Goal: Task Accomplishment & Management: Manage account settings

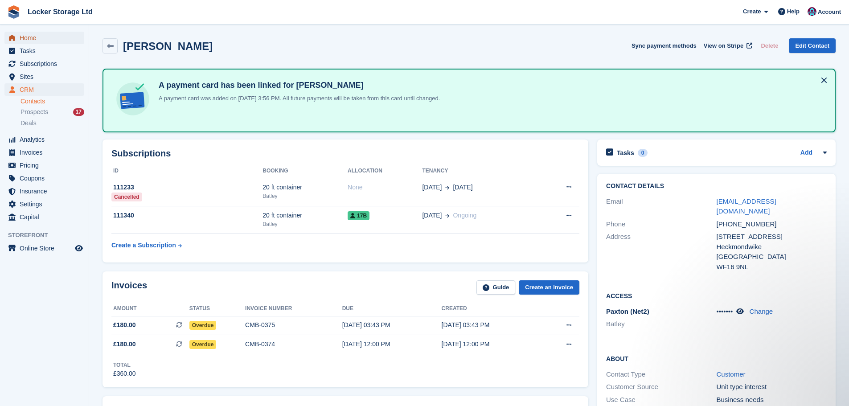
click at [39, 32] on span "Home" at bounding box center [46, 38] width 53 height 12
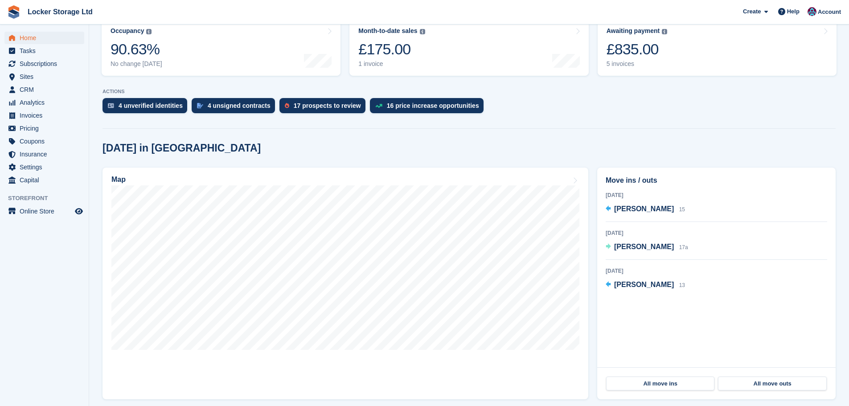
scroll to position [178, 0]
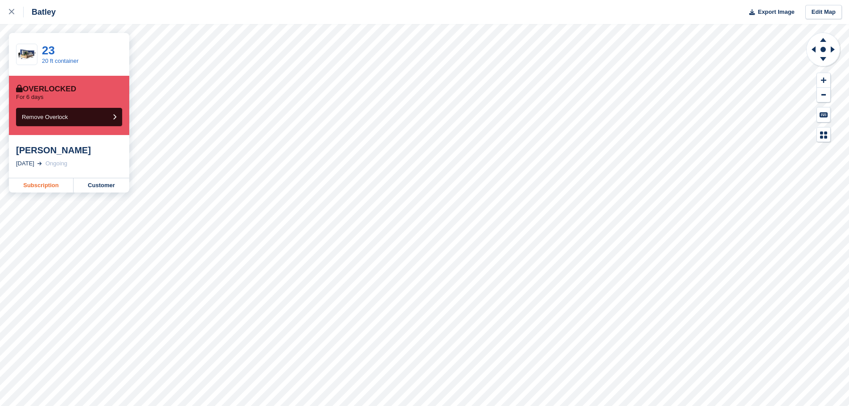
click at [55, 187] on link "Subscription" at bounding box center [41, 185] width 65 height 14
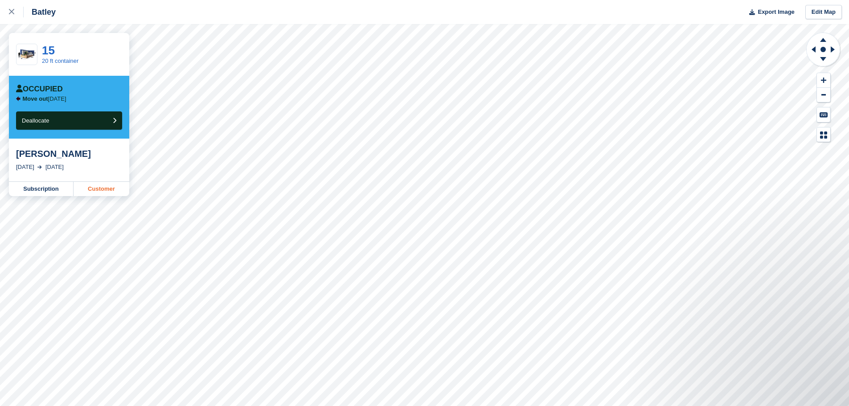
click at [110, 195] on link "Customer" at bounding box center [102, 189] width 56 height 14
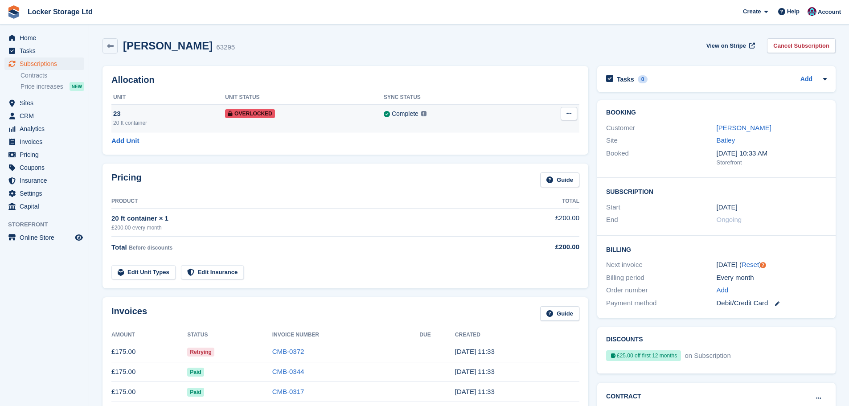
click at [217, 122] on div "20 ft container" at bounding box center [169, 123] width 112 height 8
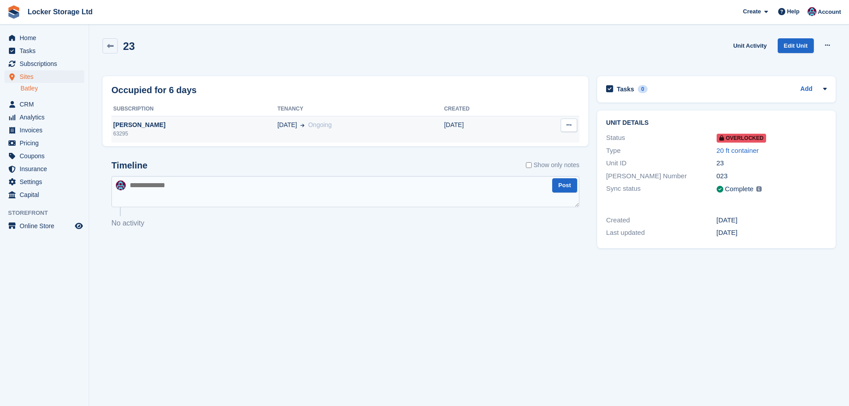
click at [189, 124] on div "[PERSON_NAME]" at bounding box center [194, 124] width 166 height 9
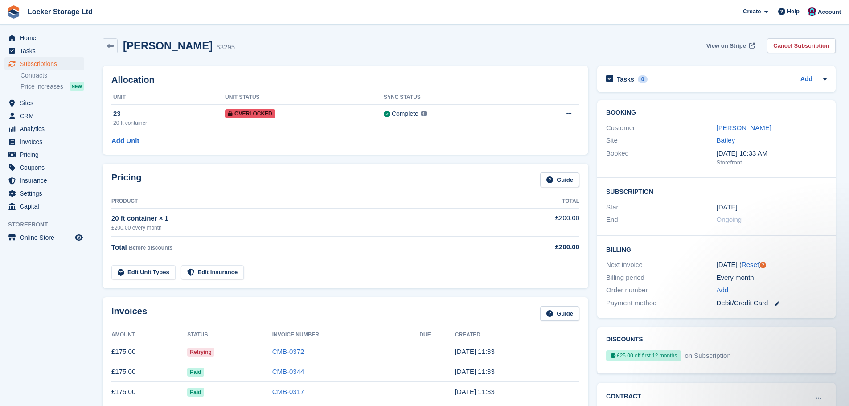
click at [727, 47] on span "View on Stripe" at bounding box center [727, 45] width 40 height 9
click at [235, 110] on span "Overlocked" at bounding box center [250, 113] width 50 height 9
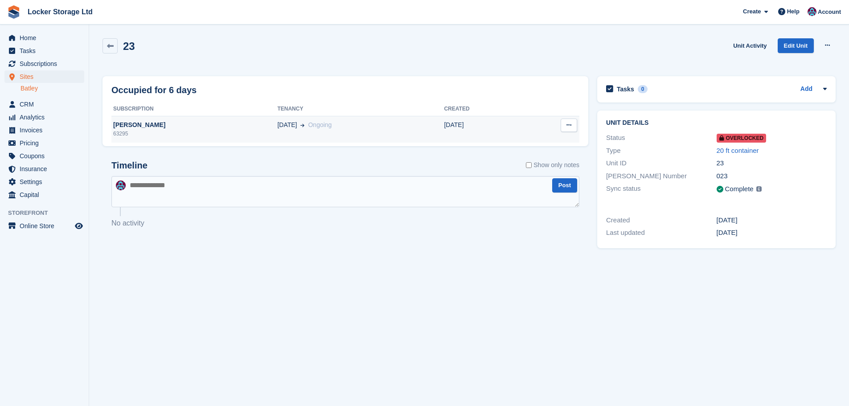
click at [356, 122] on div "[DATE] Ongoing" at bounding box center [360, 124] width 167 height 9
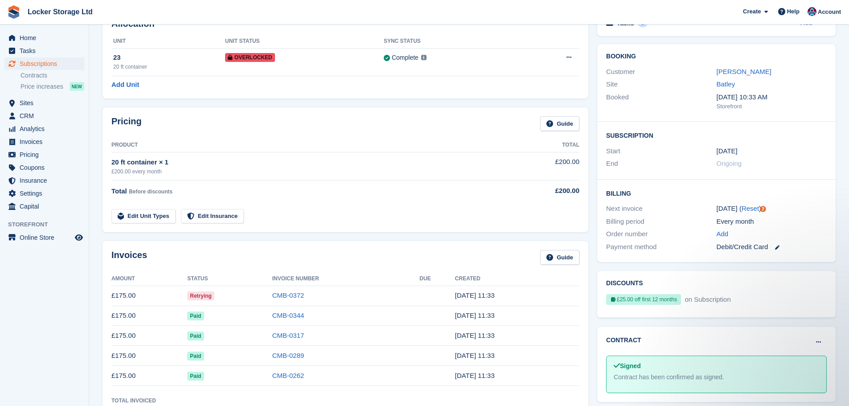
scroll to position [89, 0]
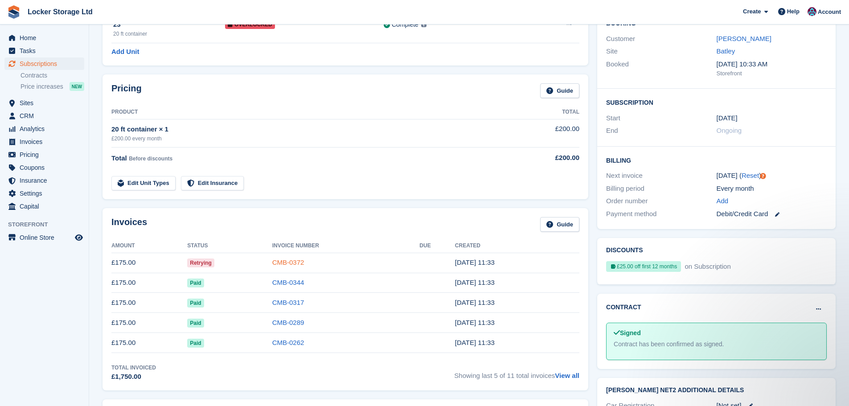
click at [300, 259] on link "CMB-0372" at bounding box center [288, 263] width 32 height 8
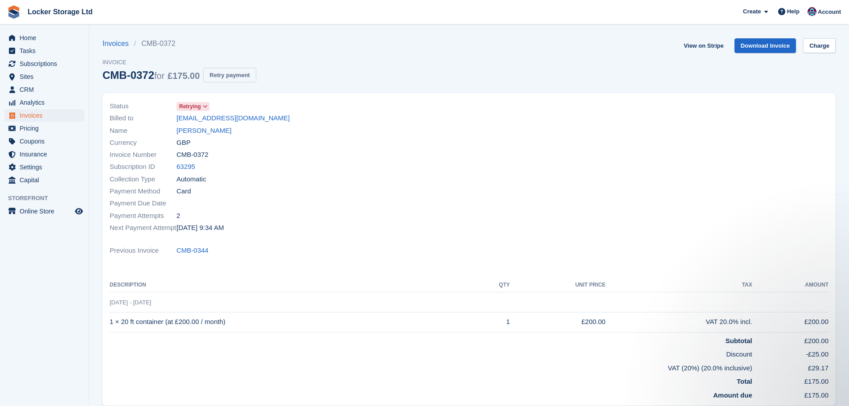
click at [227, 78] on button "Retry payment" at bounding box center [229, 75] width 53 height 15
click at [131, 45] on link "Invoices" at bounding box center [119, 43] width 32 height 11
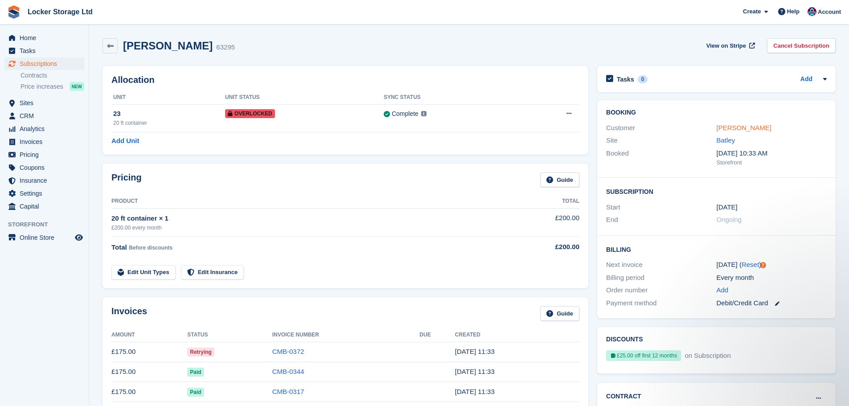
click at [753, 130] on link "[PERSON_NAME]" at bounding box center [744, 128] width 55 height 8
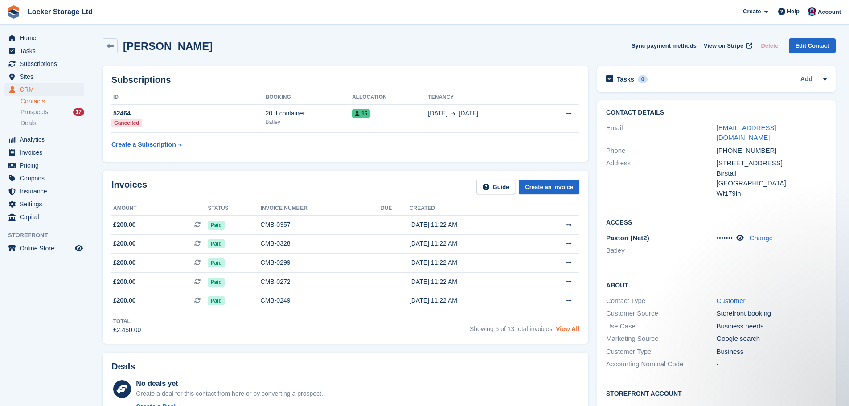
click at [571, 333] on link "View All" at bounding box center [568, 328] width 24 height 7
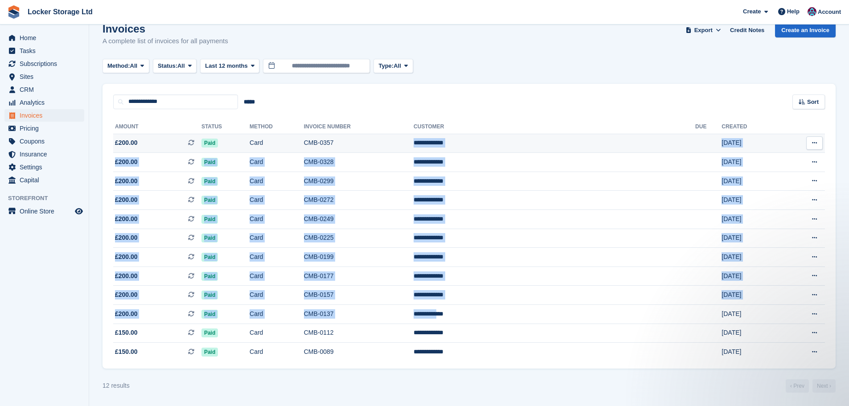
drag, startPoint x: 536, startPoint y: 315, endPoint x: 506, endPoint y: 140, distance: 177.3
click at [506, 140] on tbody "**********" at bounding box center [469, 248] width 712 height 228
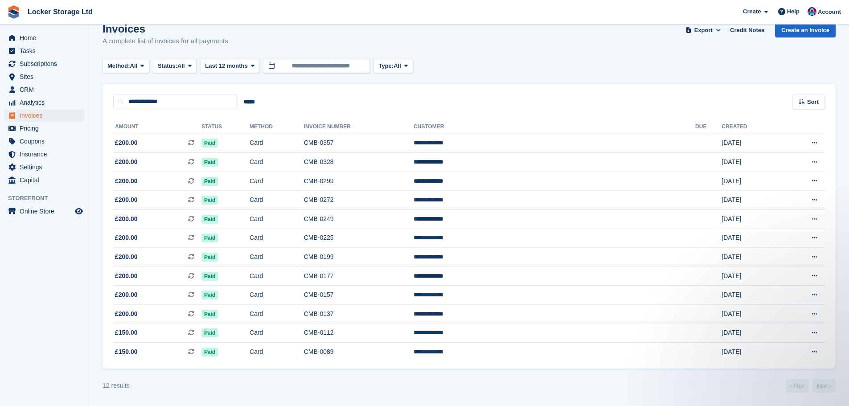
click at [449, 110] on div "**********" at bounding box center [469, 238] width 733 height 259
click at [56, 44] on span "Home" at bounding box center [46, 38] width 53 height 12
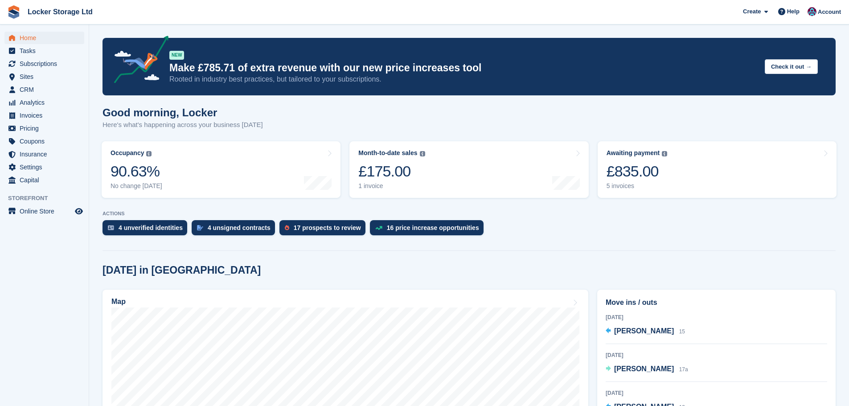
scroll to position [178, 0]
